Goal: Transaction & Acquisition: Purchase product/service

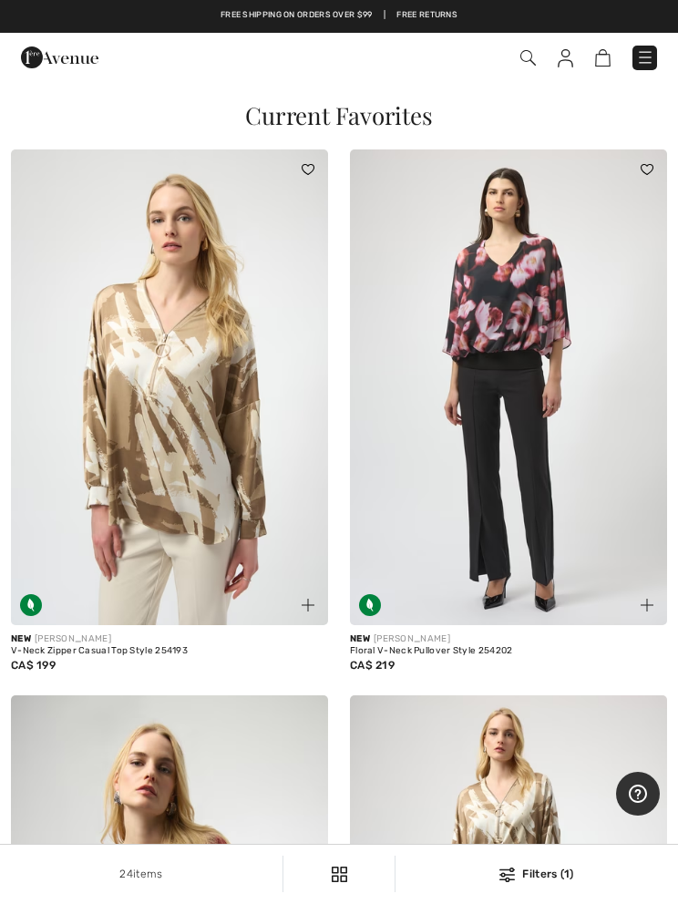
click at [527, 53] on img at bounding box center [527, 57] width 15 height 15
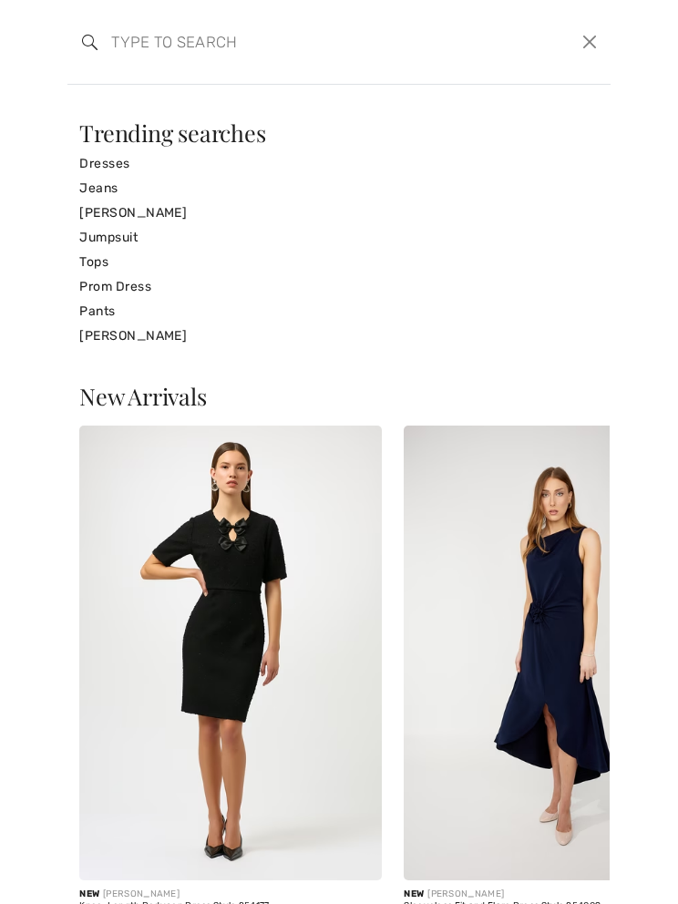
click at [97, 266] on link "Tops" at bounding box center [338, 262] width 519 height 25
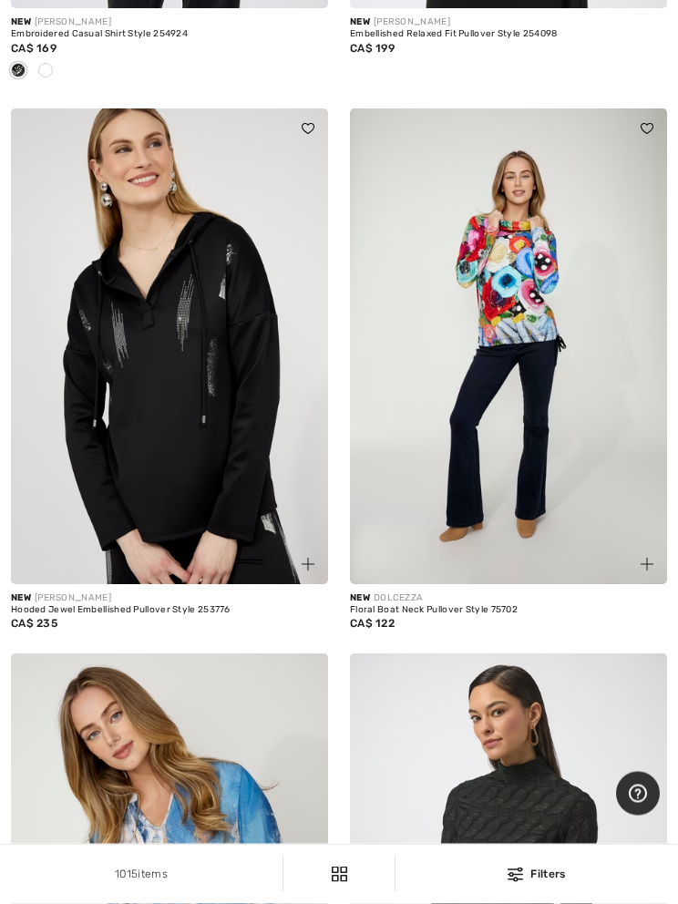
scroll to position [4152, 0]
click at [528, 283] on img at bounding box center [508, 346] width 317 height 476
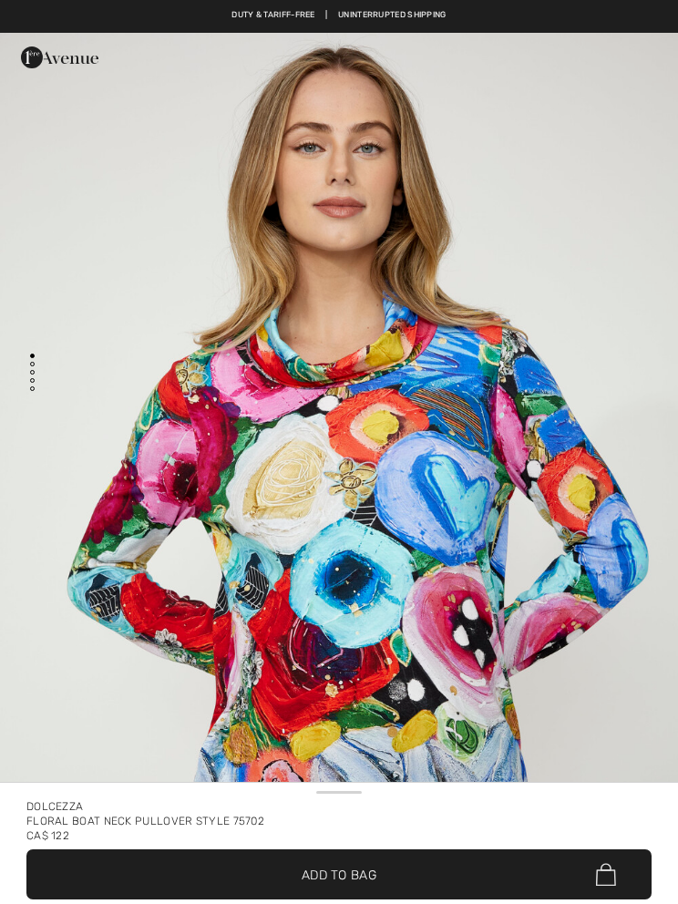
checkbox input "true"
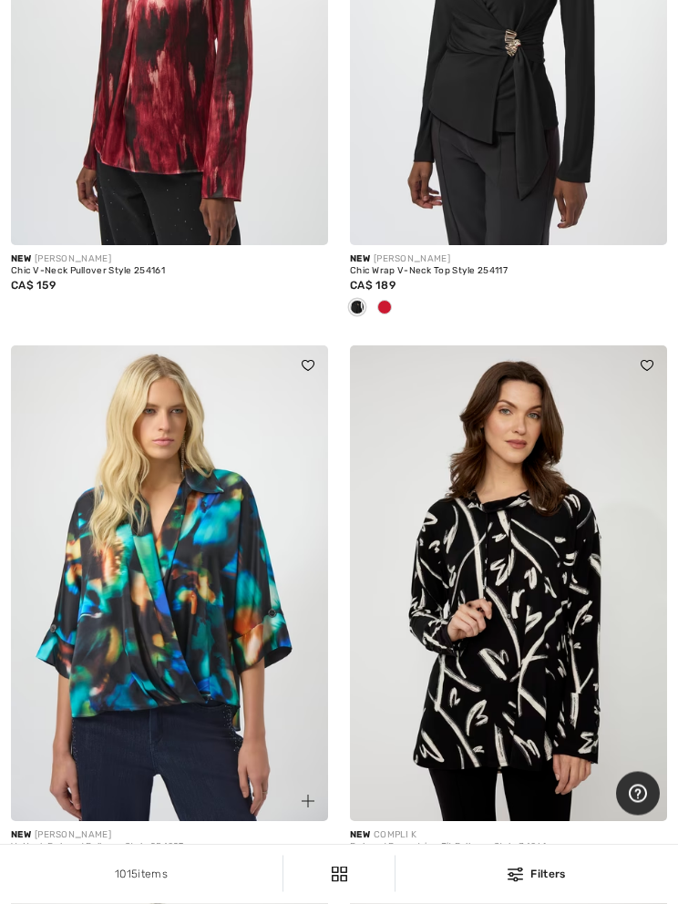
scroll to position [7515, 0]
click at [187, 577] on img at bounding box center [169, 583] width 317 height 476
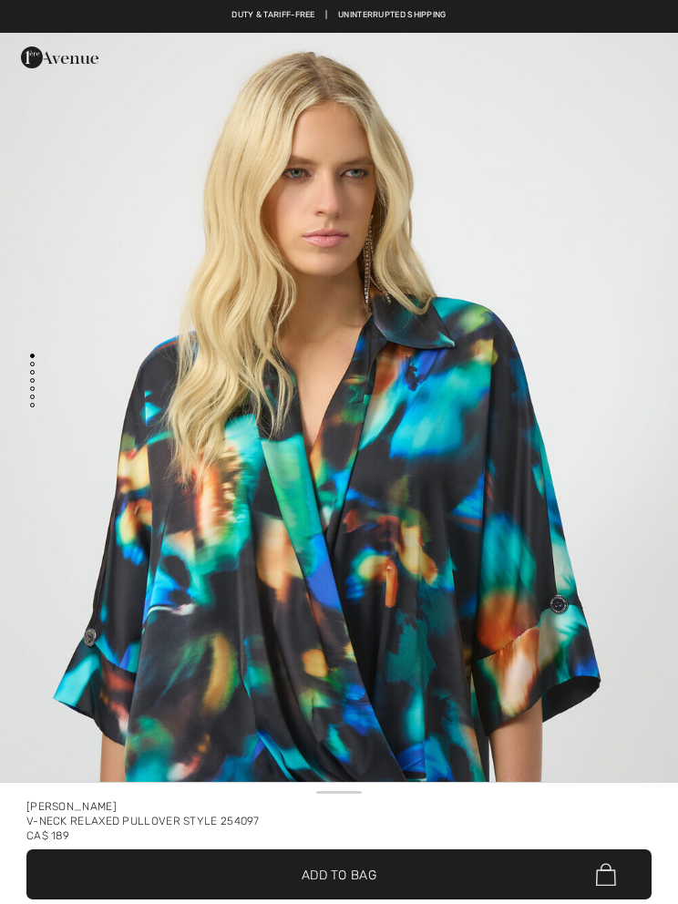
checkbox input "true"
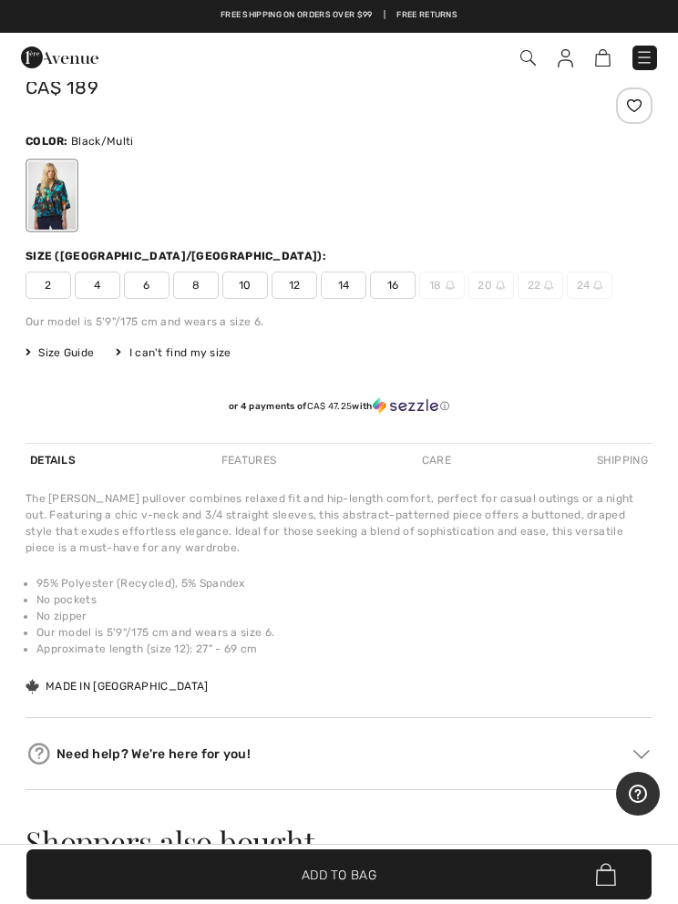
scroll to position [822, 0]
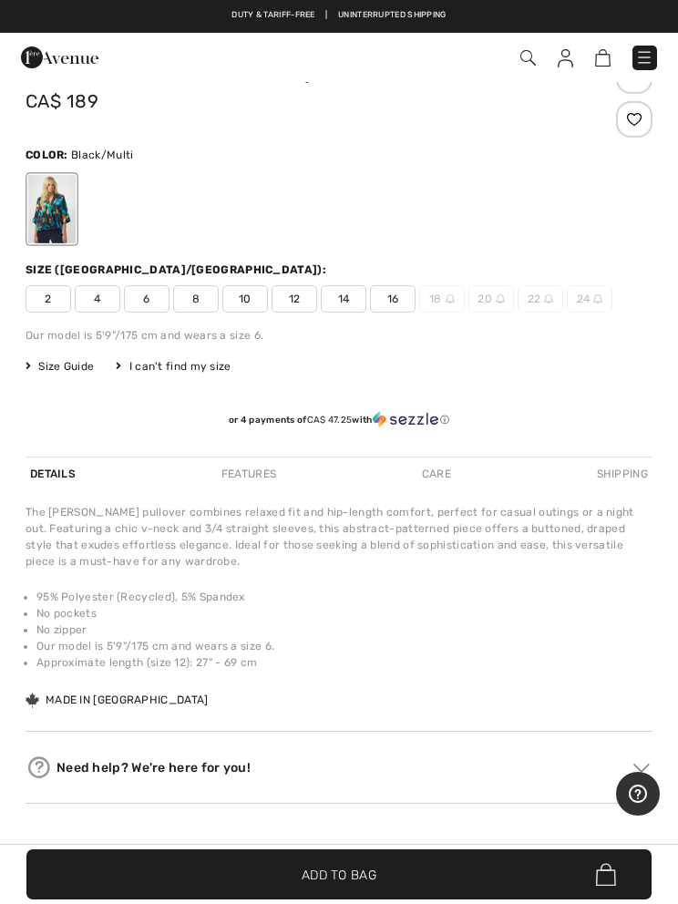
click at [69, 370] on span "Size Guide" at bounding box center [60, 366] width 68 height 16
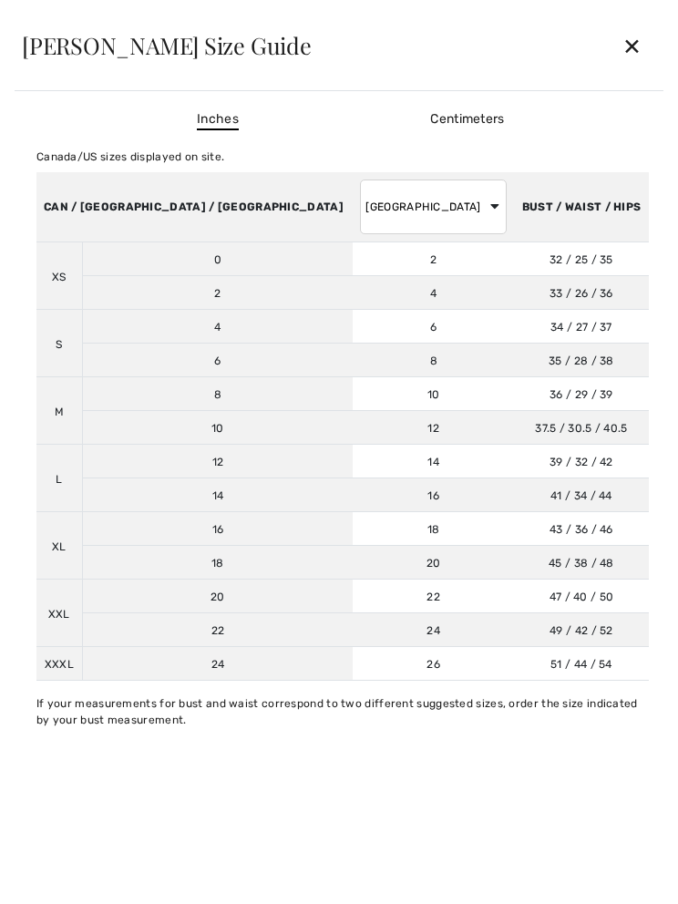
click at [621, 52] on div "✕" at bounding box center [632, 45] width 48 height 38
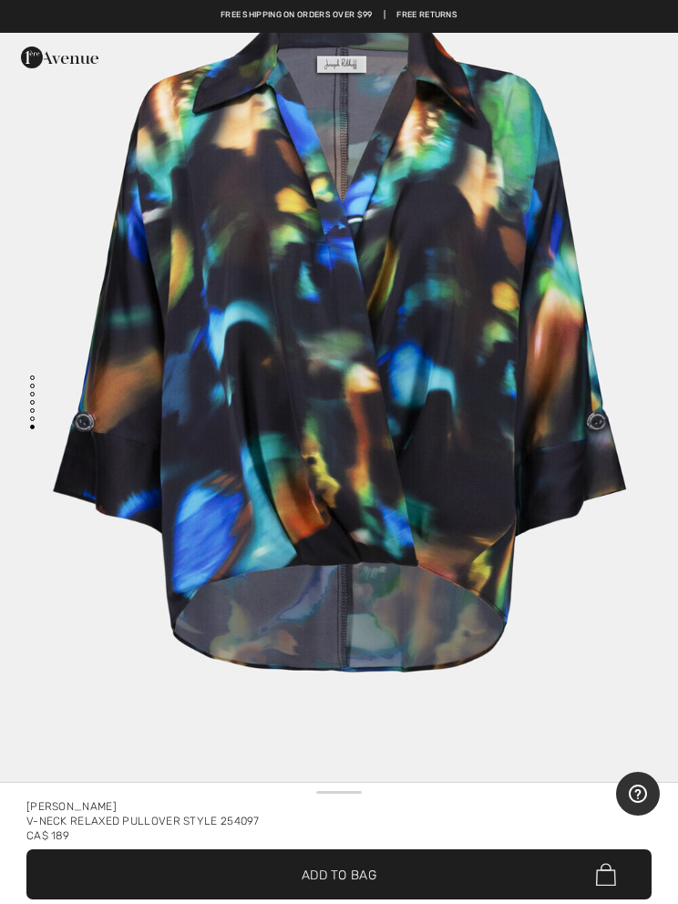
scroll to position [6435, 0]
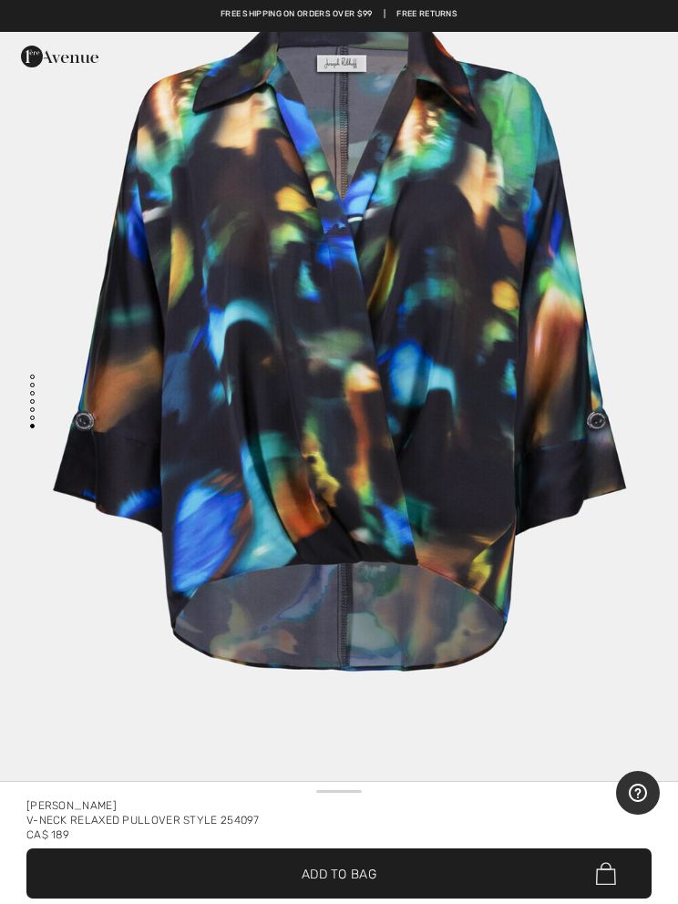
click at [362, 877] on span "Add to Bag" at bounding box center [339, 874] width 75 height 19
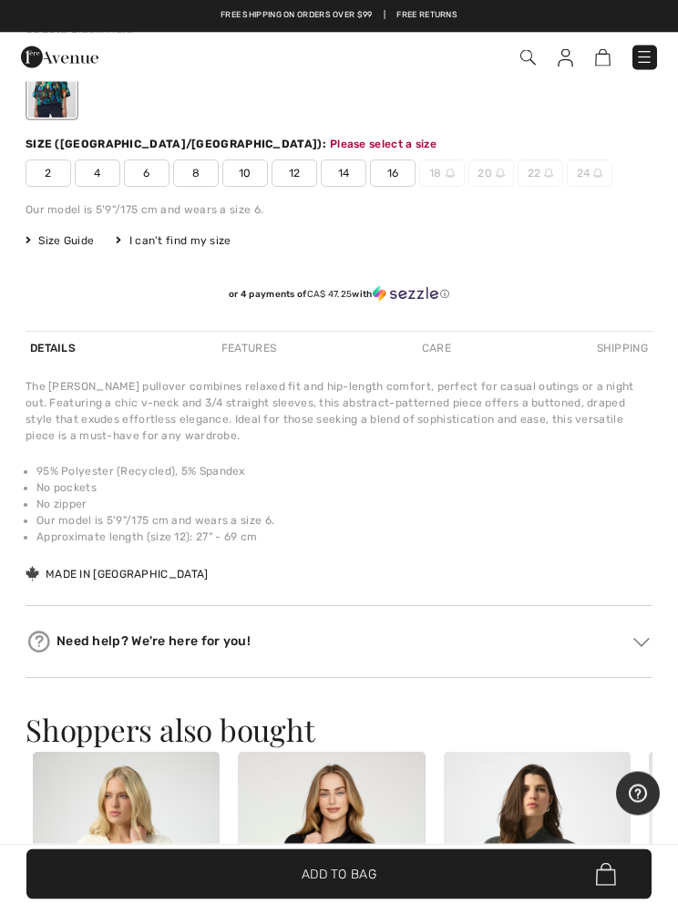
scroll to position [1017, 0]
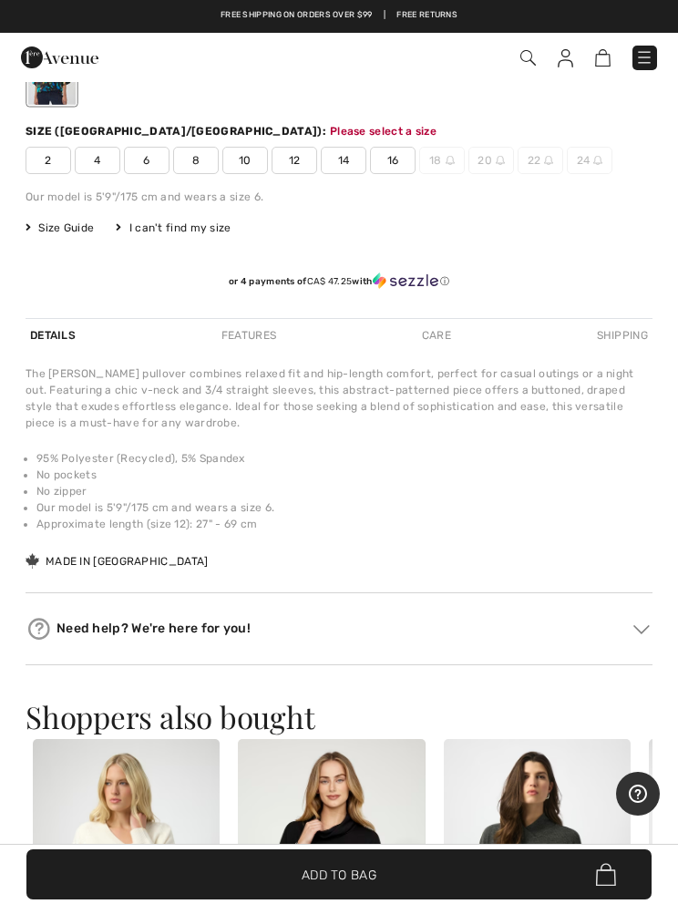
click at [295, 162] on span "12" at bounding box center [295, 160] width 46 height 27
click at [367, 866] on span "Add to Bag" at bounding box center [339, 874] width 75 height 19
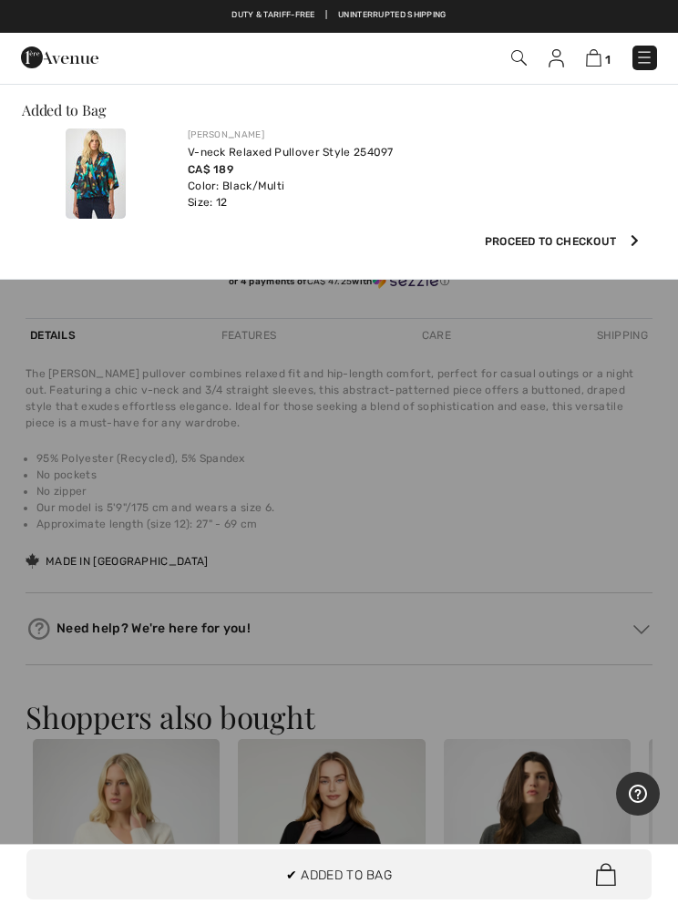
scroll to position [0, 0]
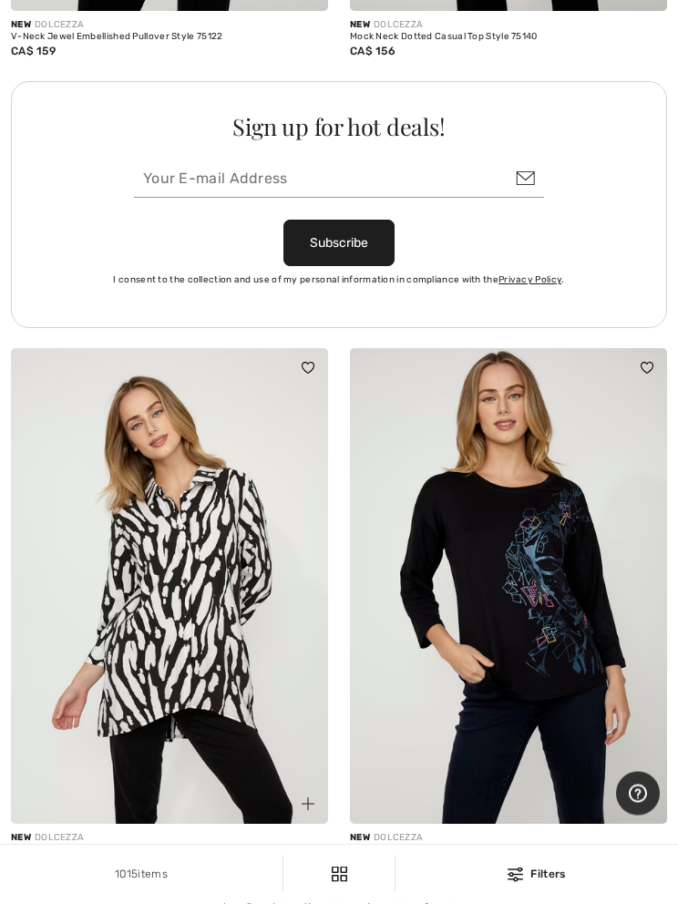
scroll to position [13898, 0]
click at [446, 894] on link "Next" at bounding box center [427, 906] width 51 height 24
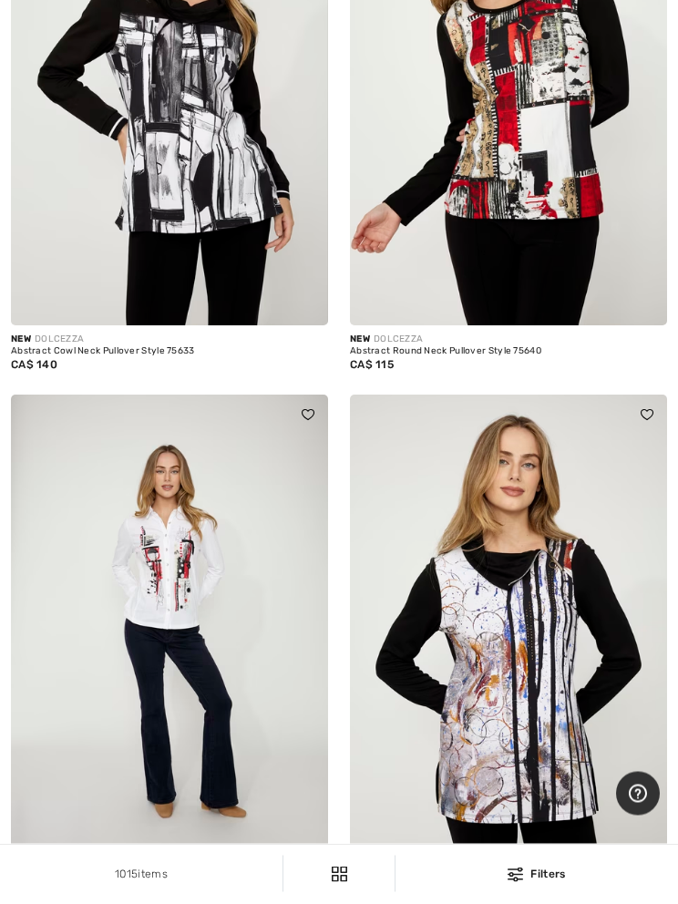
scroll to position [869, 0]
click at [178, 577] on img at bounding box center [169, 633] width 317 height 476
